Goal: Task Accomplishment & Management: Use online tool/utility

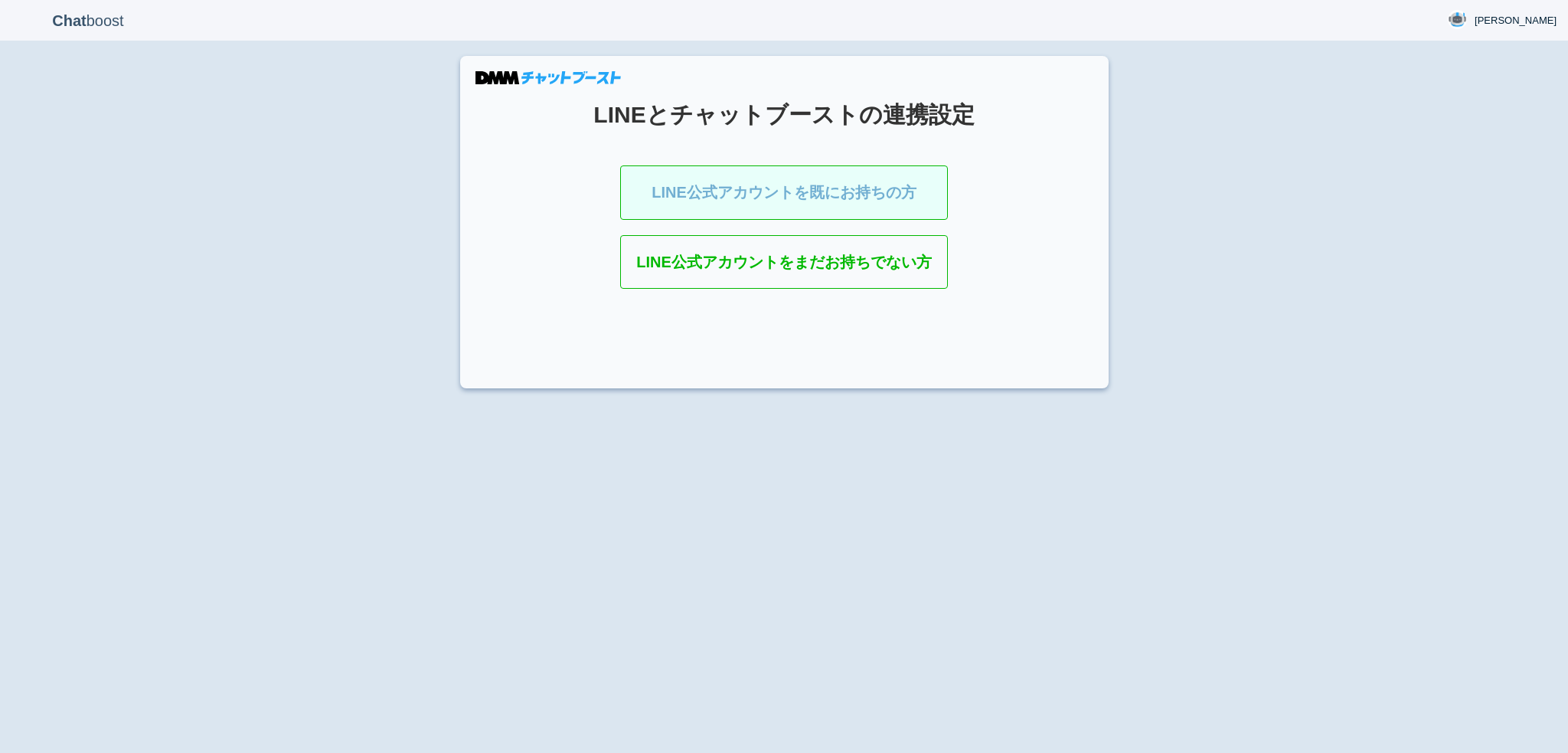
click at [796, 178] on link "LINE公式アカウントを既にお持ちの方" at bounding box center [784, 192] width 327 height 54
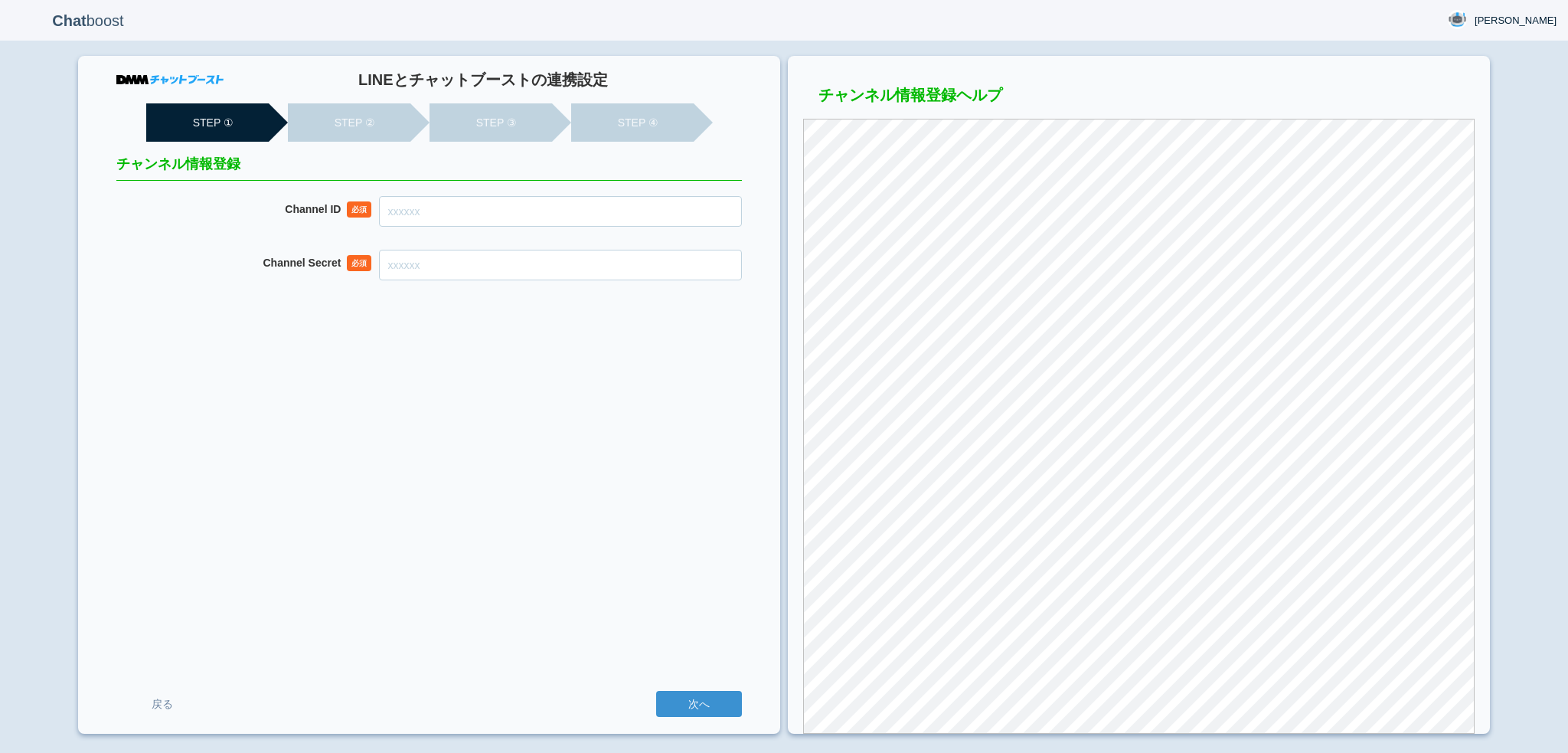
click at [622, 222] on input "Channel ID" at bounding box center [560, 212] width 363 height 30
paste input "2007952227"
type input "2007952227"
click at [602, 260] on input "Channel Secret" at bounding box center [560, 265] width 363 height 30
paste input "99af7d73b9b91d5b830a98e22014b98a"
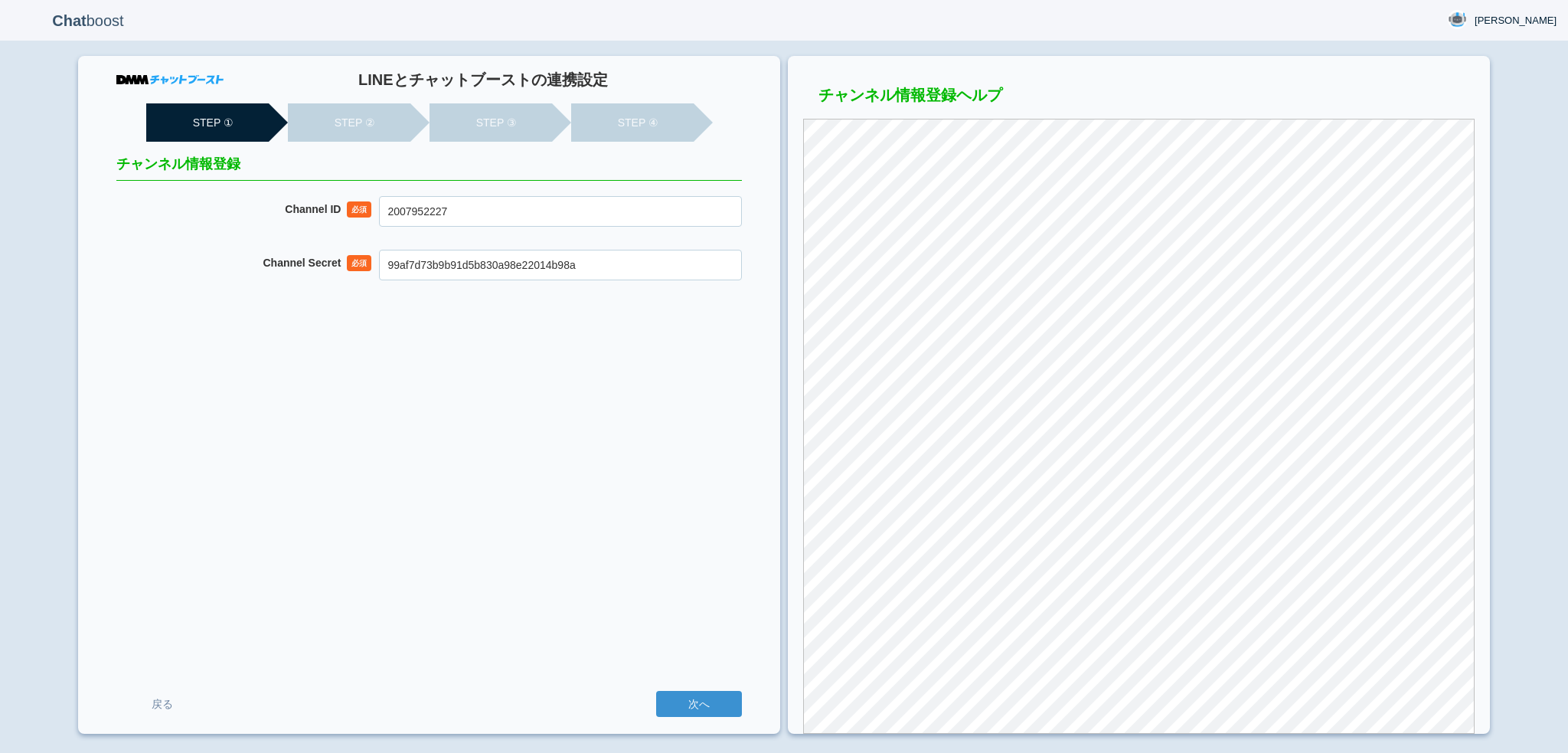
type input "99af7d73b9b91d5b830a98e22014b98a"
click at [656, 691] on input "次へ" at bounding box center [699, 703] width 85 height 26
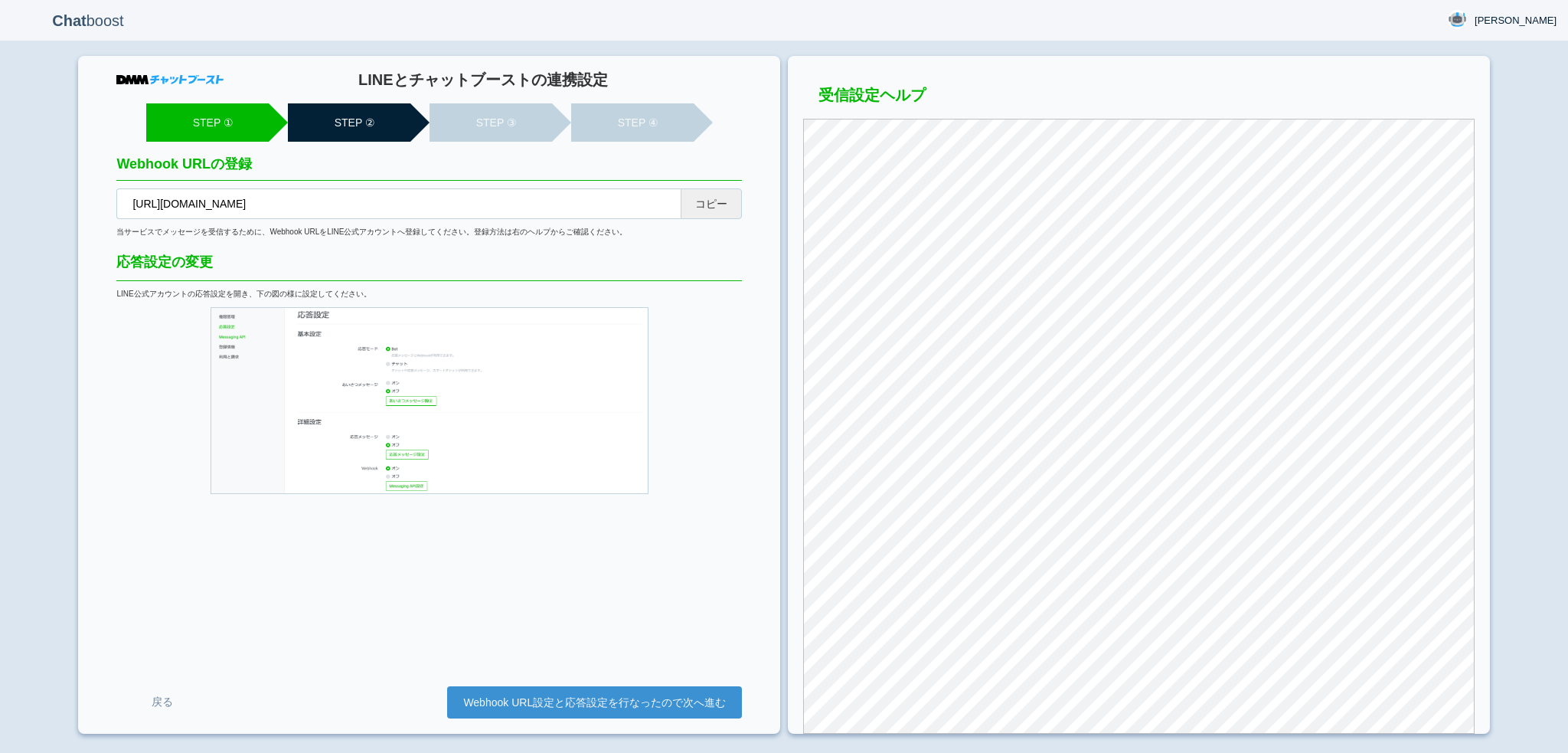
click at [700, 208] on button "コピー" at bounding box center [711, 204] width 61 height 30
click at [525, 705] on link "Webhook URL設定と応答設定を行なったので次へ進む" at bounding box center [594, 702] width 295 height 32
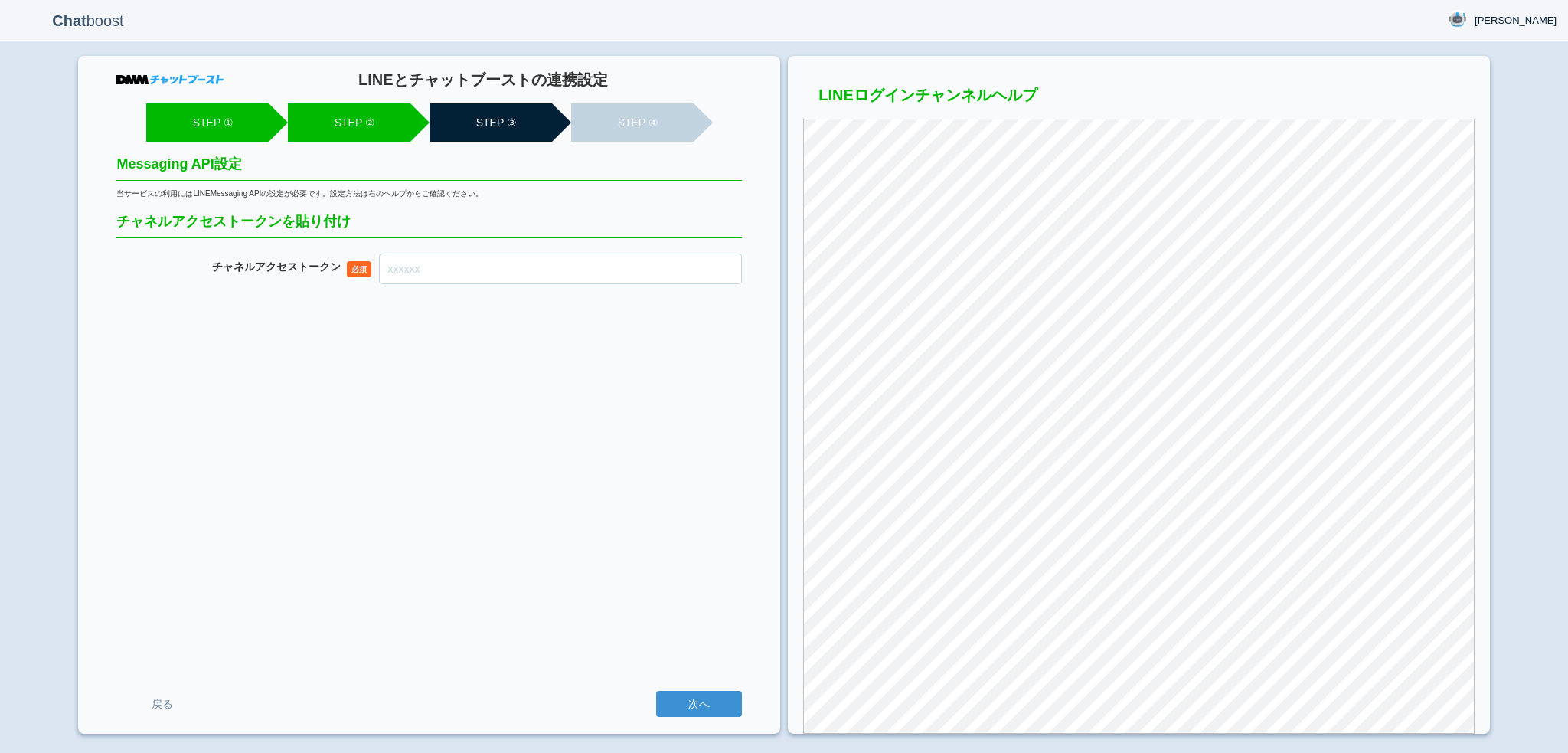
click at [621, 270] on input "チャネル アクセストークン" at bounding box center [560, 268] width 363 height 30
paste input "x4yrll9PKuM3a5uxF7sxdbtQSltGR3U4pxOOFbv76qxroiuJVVNtwVCYa+XDfsN2a+7u/95SNYNFqUr…"
type input "x4yrll9PKuM3a5uxF7sxdbtQSltGR3U4pxOOFbv76qxroiuJVVNtwVCYa+XDfsN2a+7u/95SNYNFqUr…"
click at [656, 691] on input "次へ" at bounding box center [699, 703] width 85 height 26
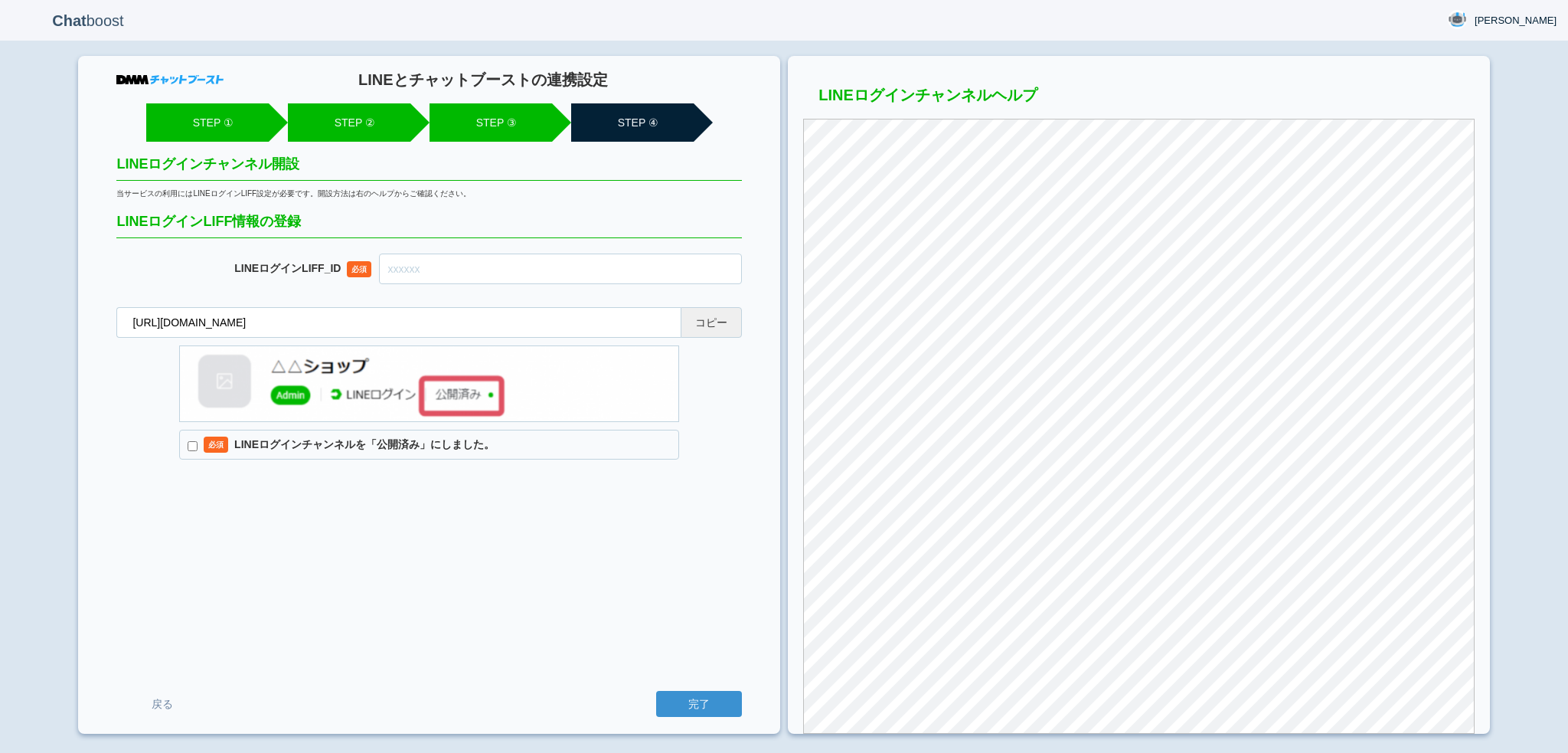
click at [724, 307] on button "コピー" at bounding box center [711, 323] width 61 height 30
click at [514, 271] on input "text" at bounding box center [560, 268] width 363 height 30
paste input "2007952231-1ZRd3J4n"
type input "2007952231-1ZRd3J4n"
click at [412, 454] on label "必須 LINEログインチャンネルを「公開済み」にしました。" at bounding box center [429, 445] width 500 height 30
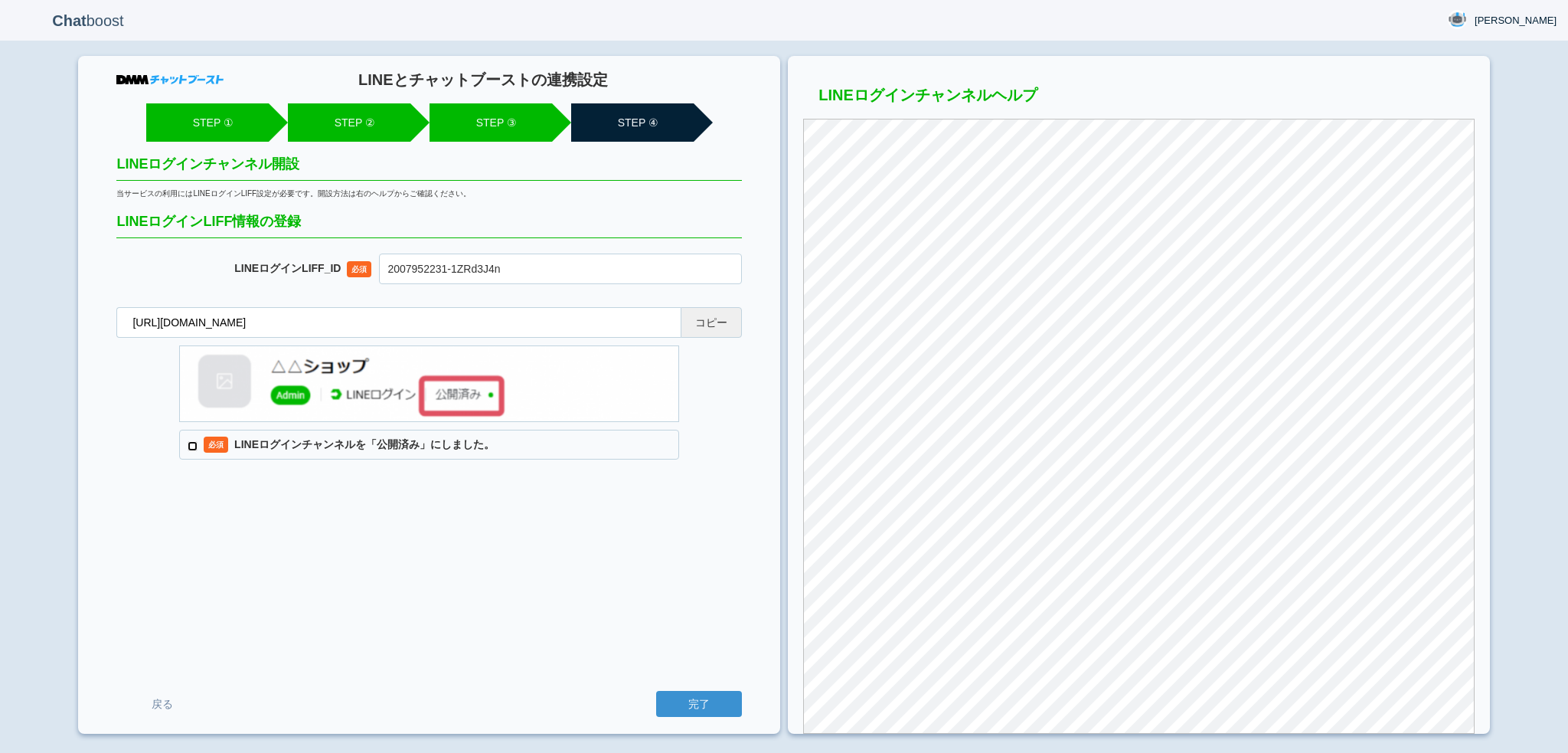
click at [197, 451] on input "必須 LINEログインチャンネルを「公開済み」にしました。" at bounding box center [192, 446] width 10 height 10
checkbox input "true"
click at [681, 698] on input "完了" at bounding box center [699, 703] width 85 height 26
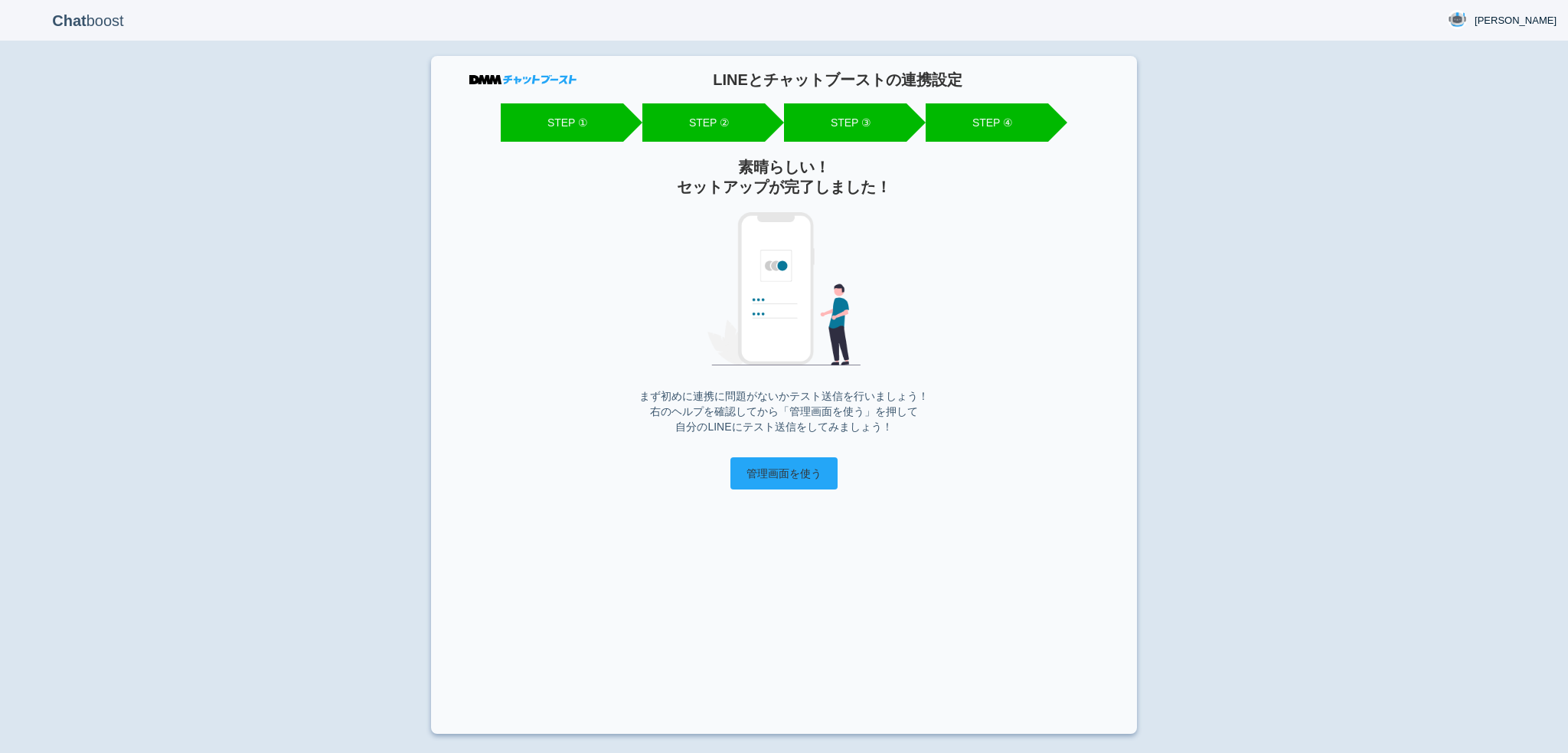
click at [787, 467] on input "管理画面を使う" at bounding box center [784, 474] width 107 height 32
